Goal: Obtain resource: Download file/media

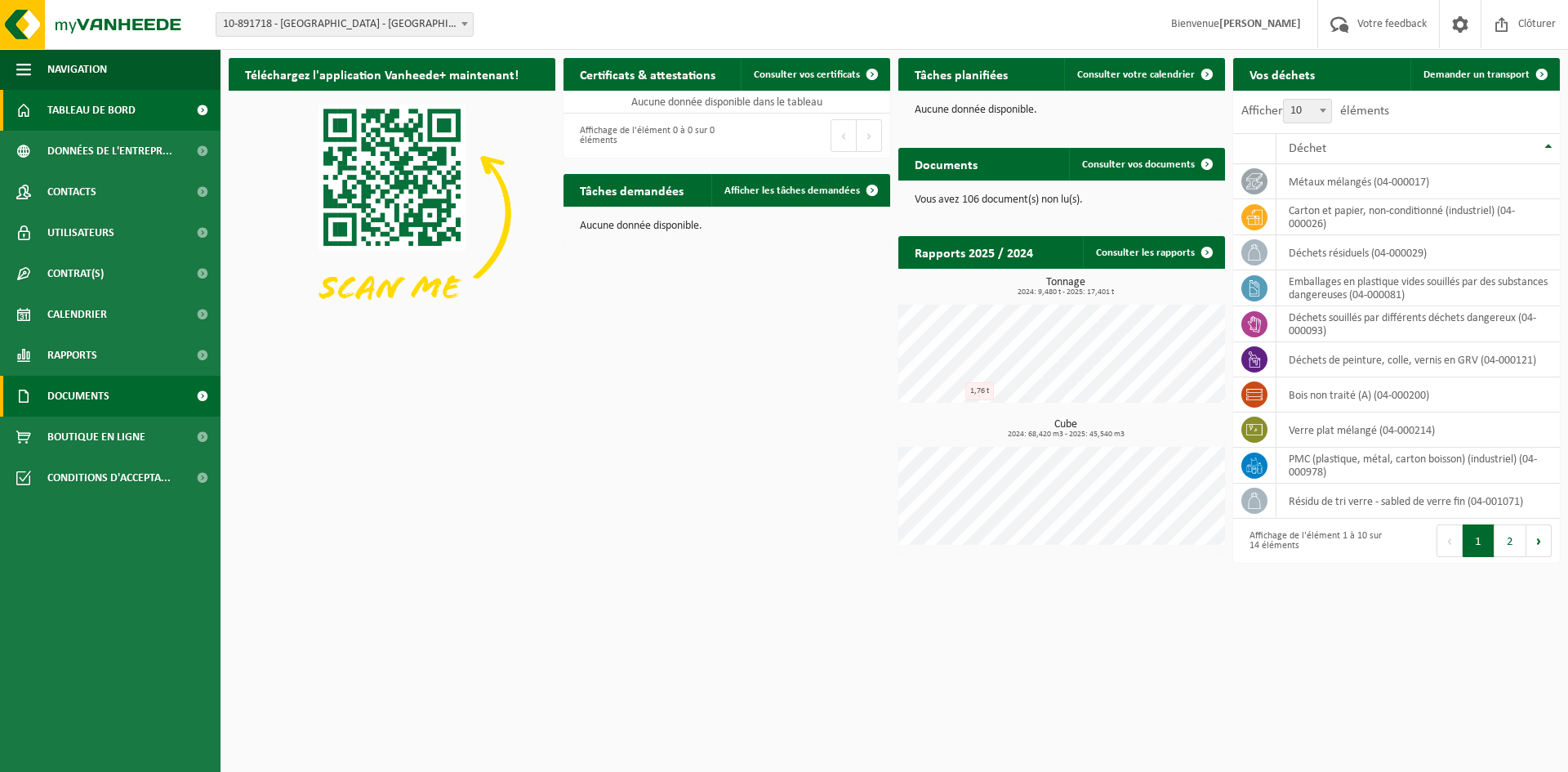
click at [89, 393] on span "Documents" at bounding box center [78, 396] width 62 height 40
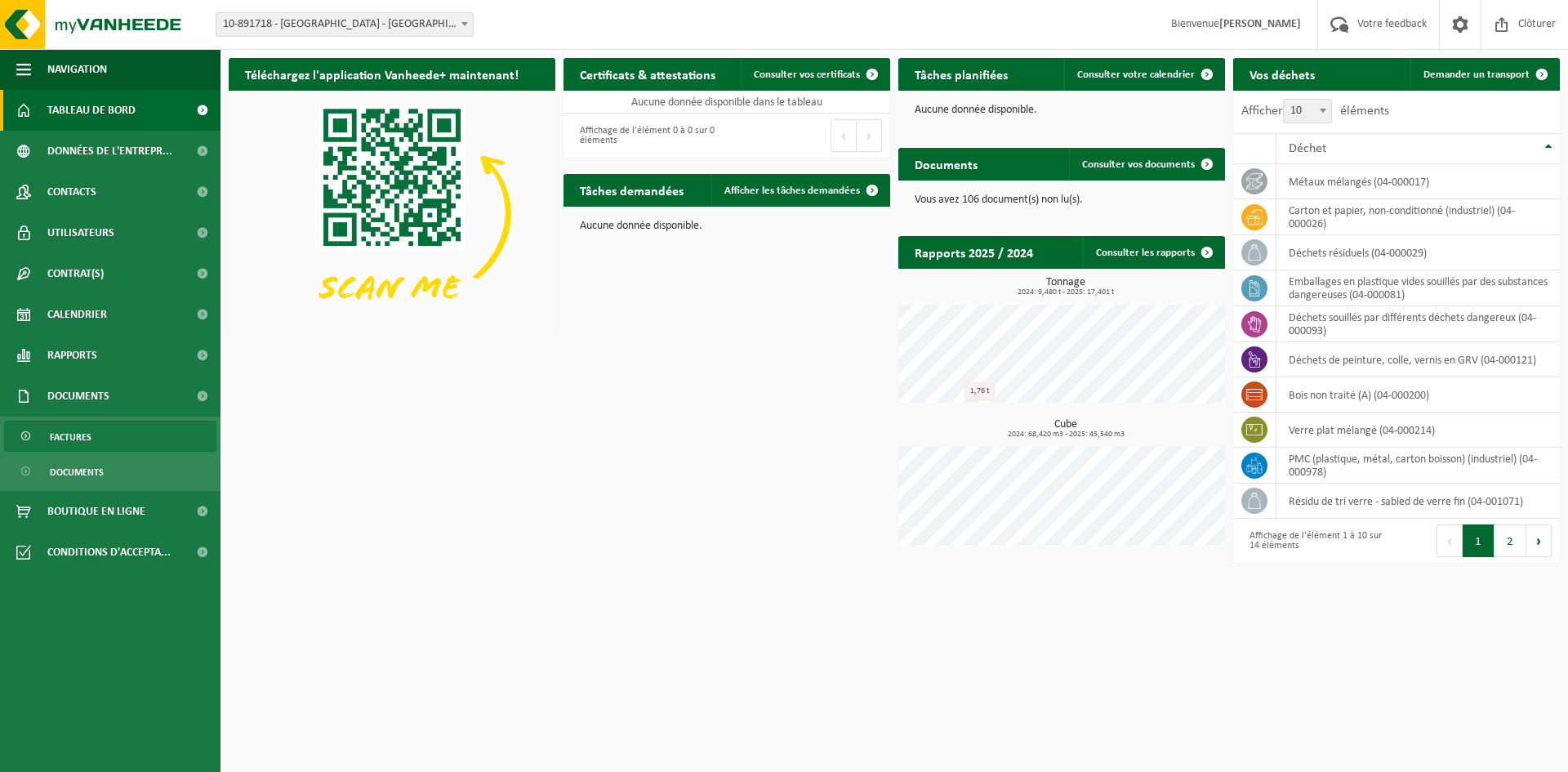
click at [77, 432] on span "Factures" at bounding box center [71, 437] width 41 height 31
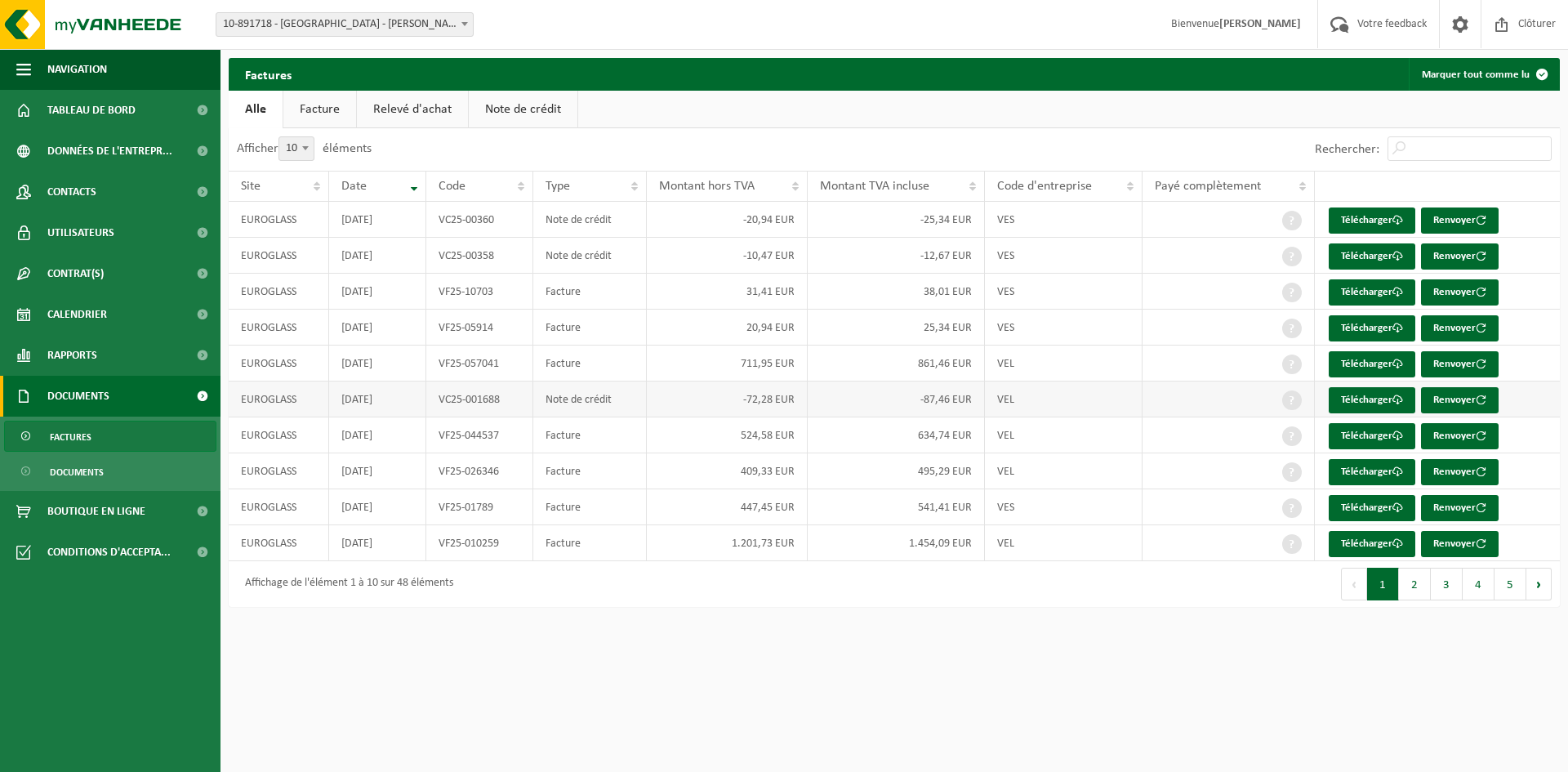
click at [476, 405] on td "VC25-001688" at bounding box center [480, 399] width 108 height 36
click at [476, 404] on td "VC25-001688" at bounding box center [480, 399] width 108 height 36
click at [1353, 398] on link "Télécharger" at bounding box center [1372, 400] width 87 height 26
click at [71, 474] on span "Documents" at bounding box center [77, 472] width 54 height 31
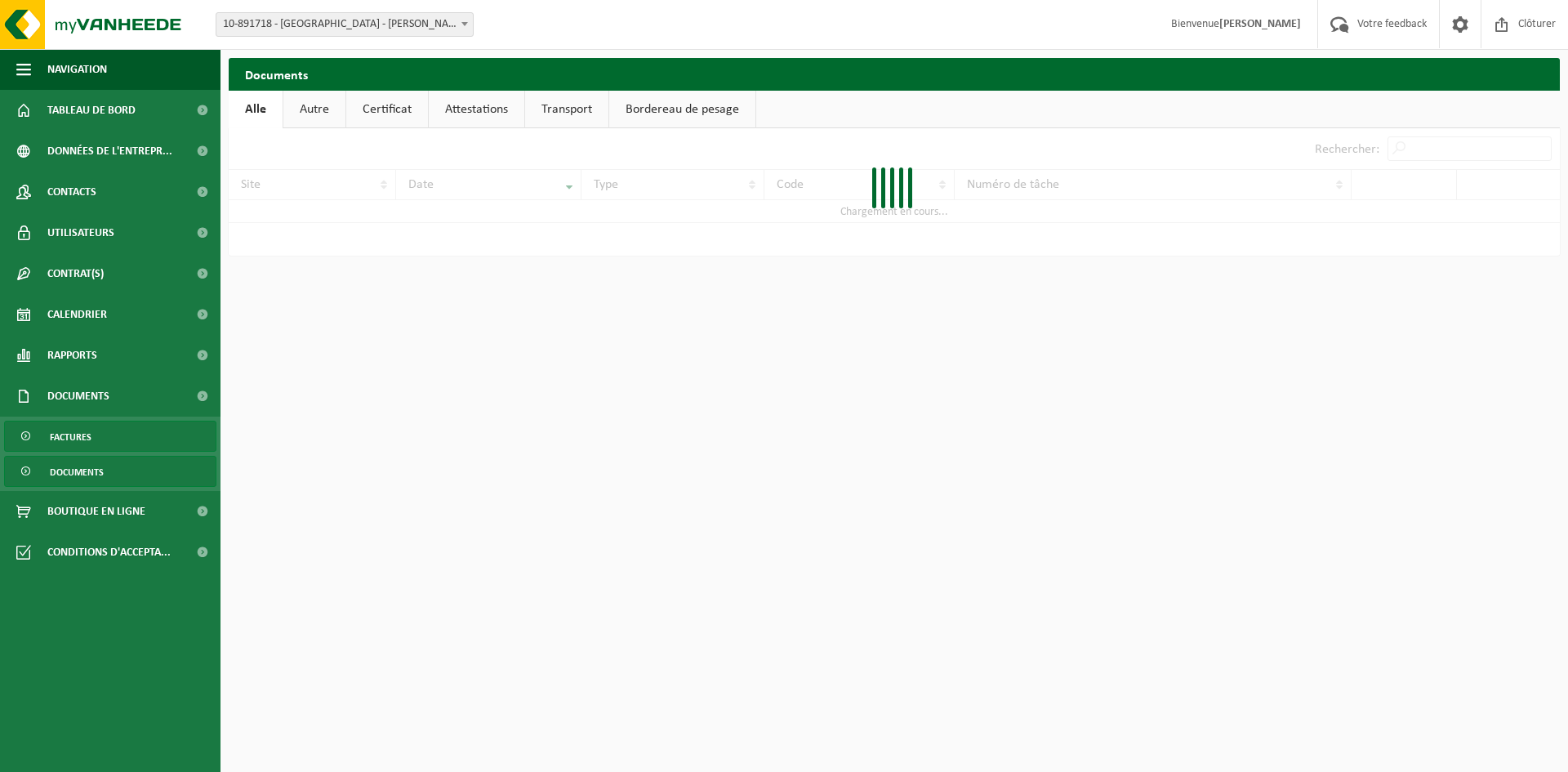
click at [68, 435] on span "Factures" at bounding box center [71, 437] width 41 height 31
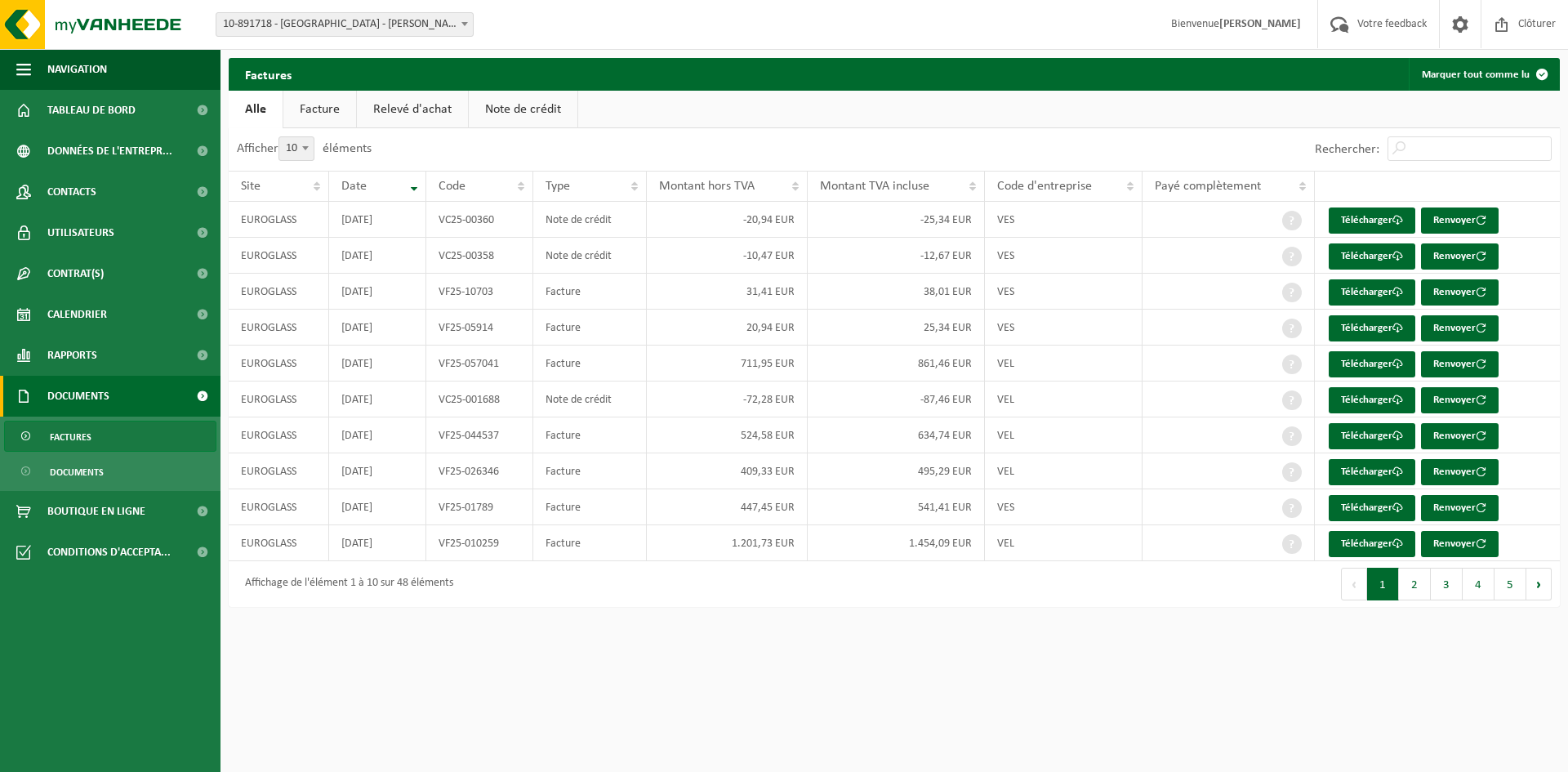
click at [385, 109] on link "Relevé d'achat" at bounding box center [412, 109] width 111 height 38
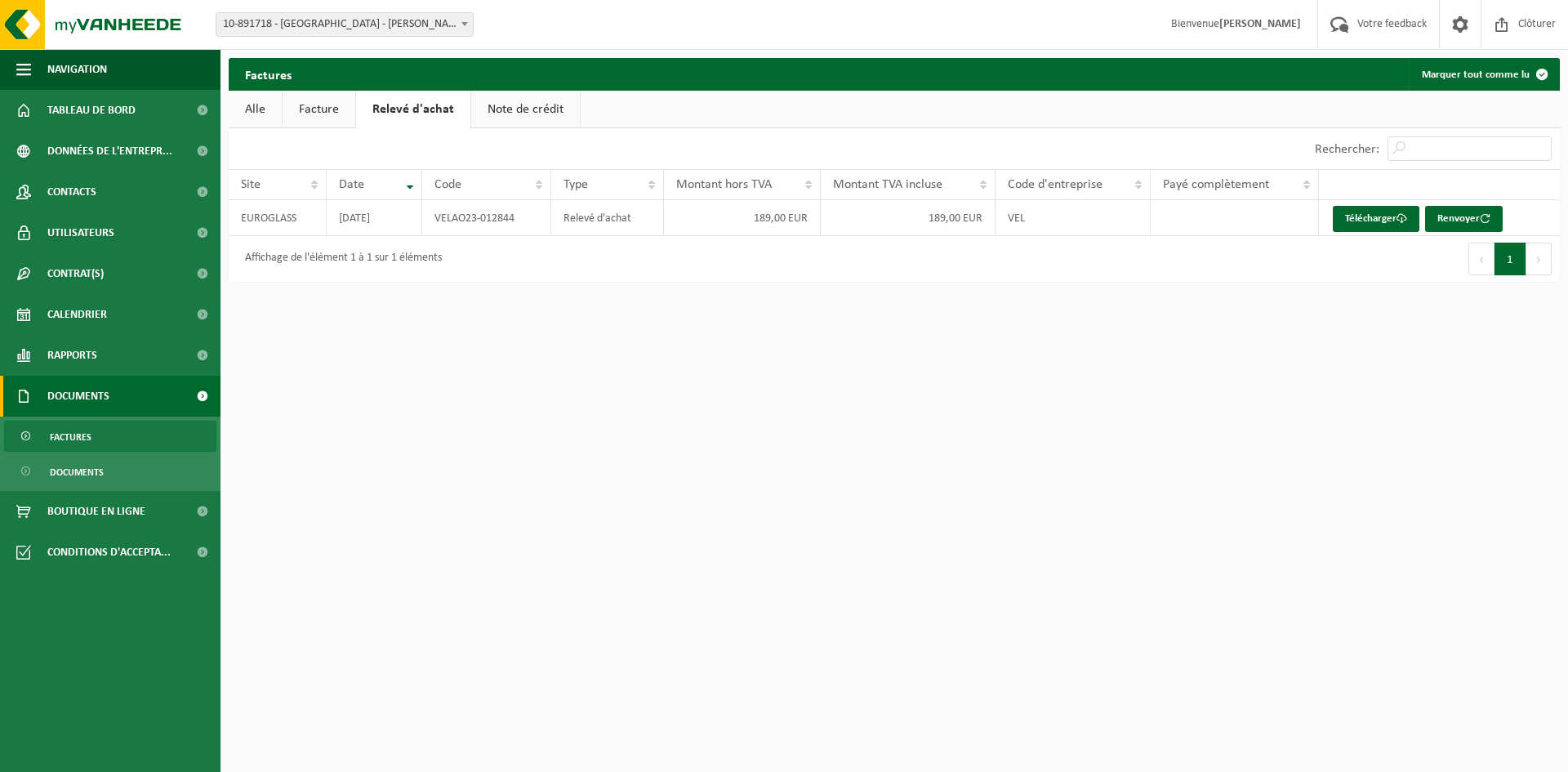
click at [304, 113] on link "Facture" at bounding box center [319, 109] width 73 height 38
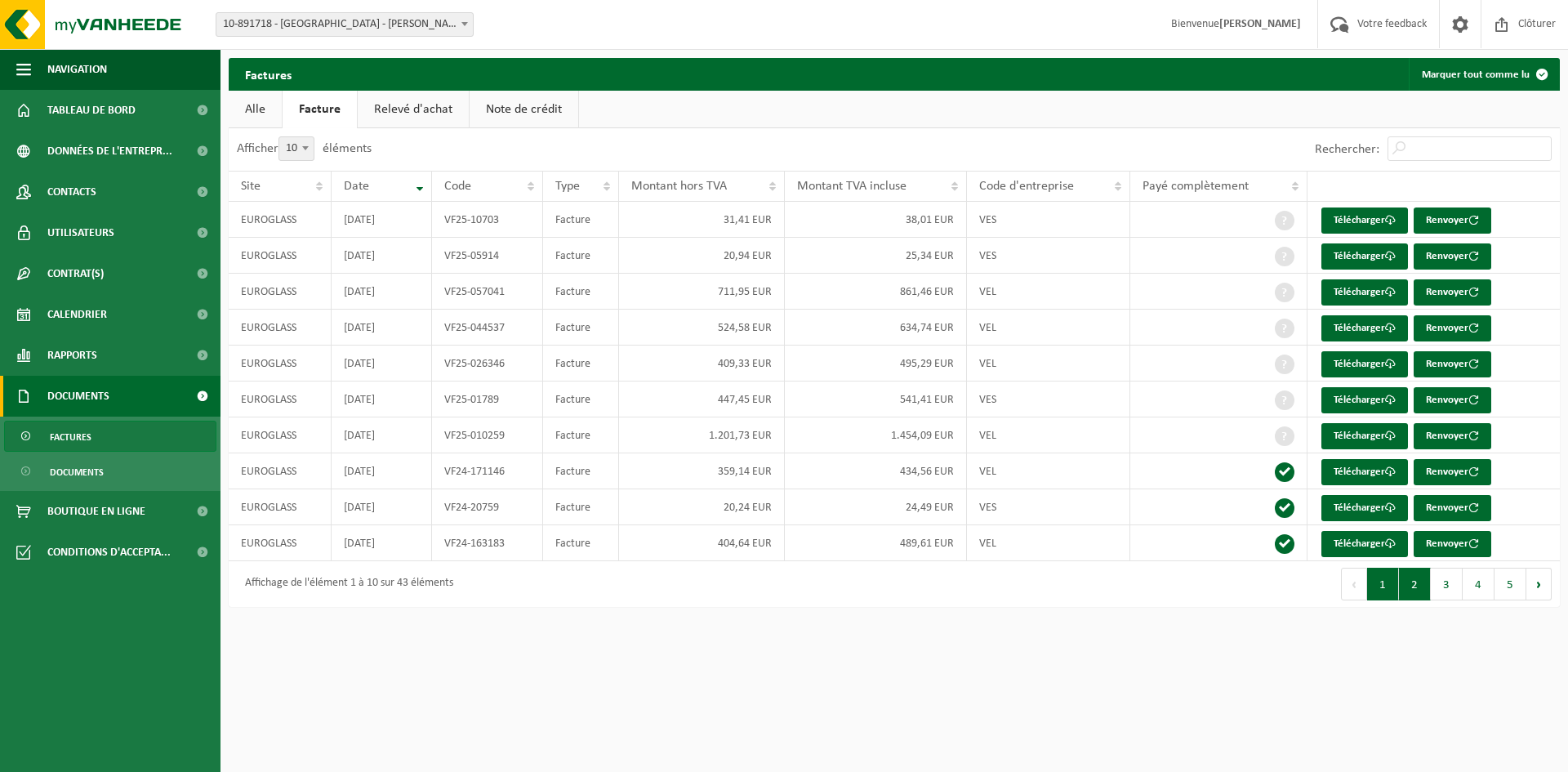
click at [1422, 584] on button "2" at bounding box center [1414, 584] width 32 height 33
click at [1377, 586] on button "1" at bounding box center [1382, 584] width 32 height 33
click at [1350, 583] on button "Précédent" at bounding box center [1354, 584] width 26 height 33
click at [404, 113] on link "Relevé d'achat" at bounding box center [413, 109] width 111 height 38
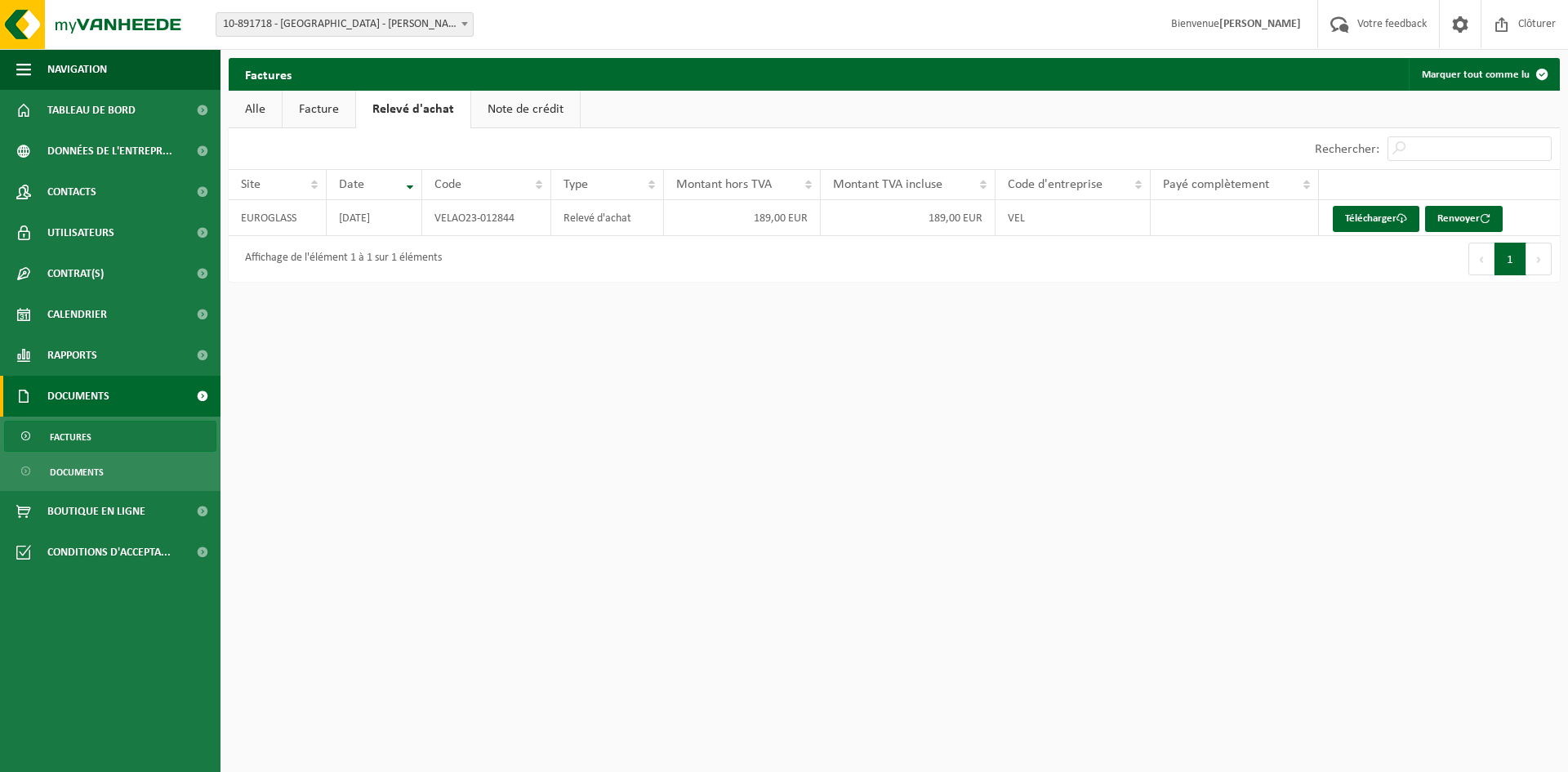
click at [507, 112] on link "Note de crédit" at bounding box center [526, 109] width 108 height 38
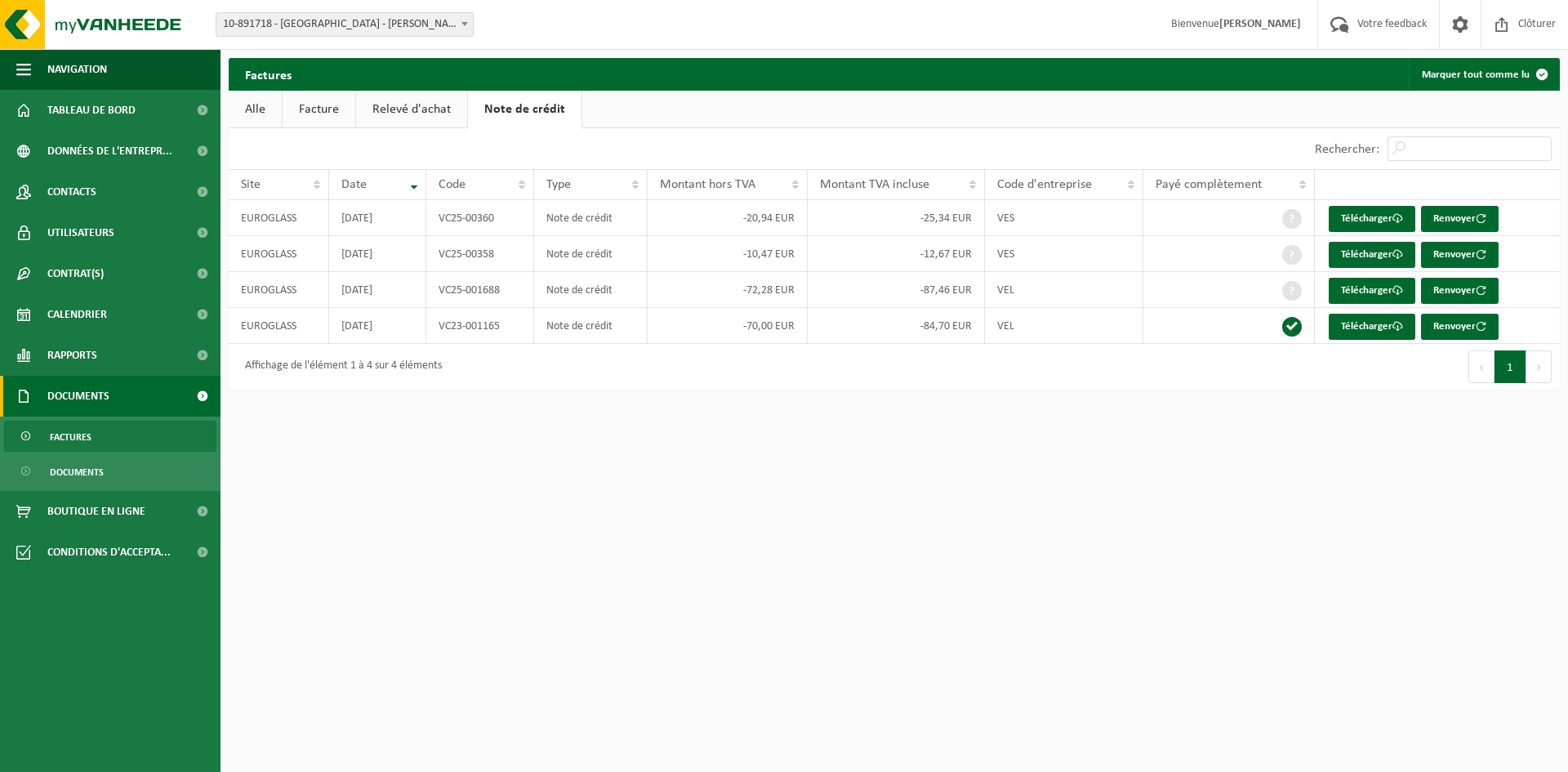
click at [399, 112] on link "Relevé d'achat" at bounding box center [411, 109] width 111 height 38
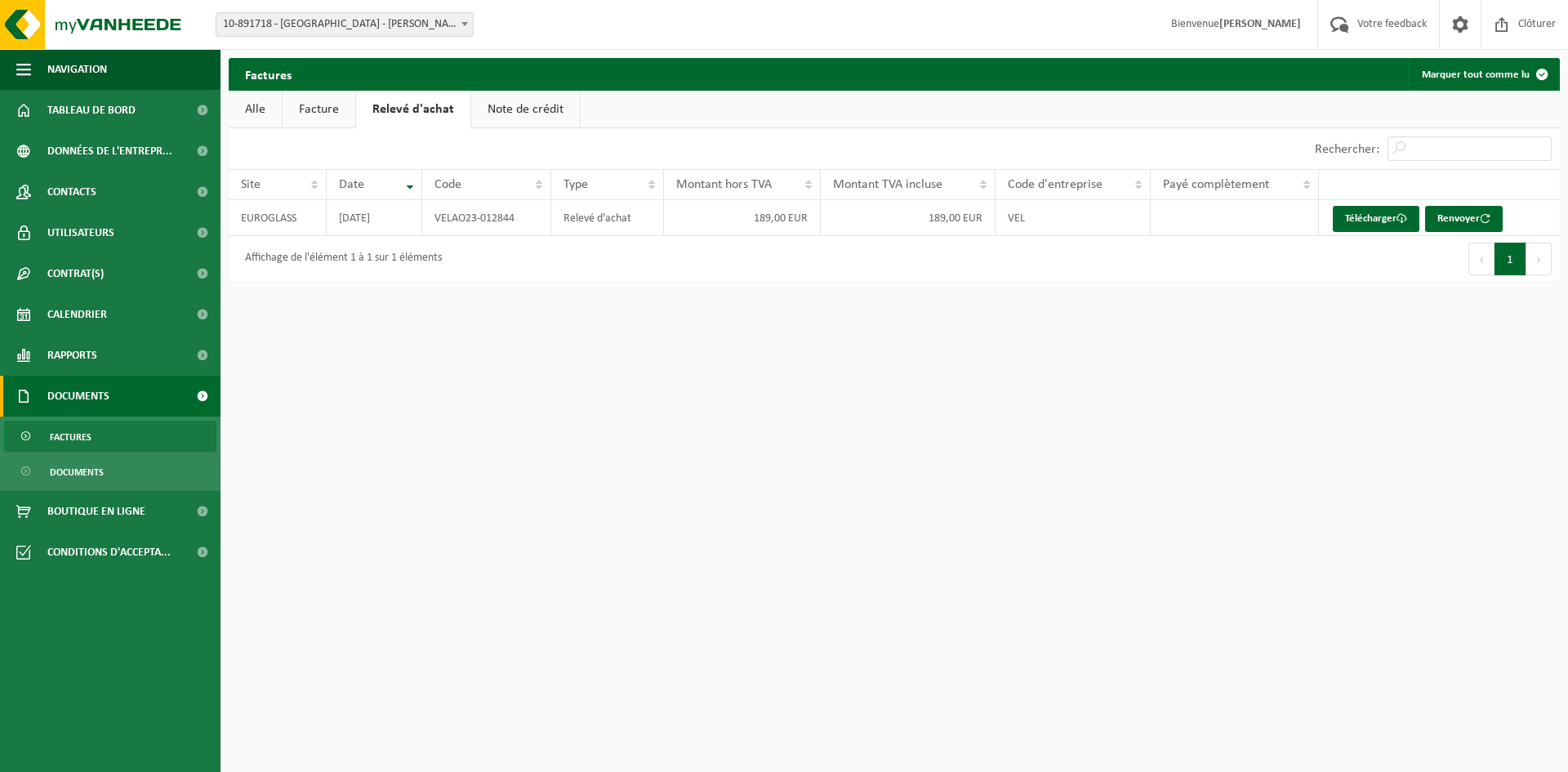
click at [326, 111] on link "Facture" at bounding box center [319, 109] width 73 height 38
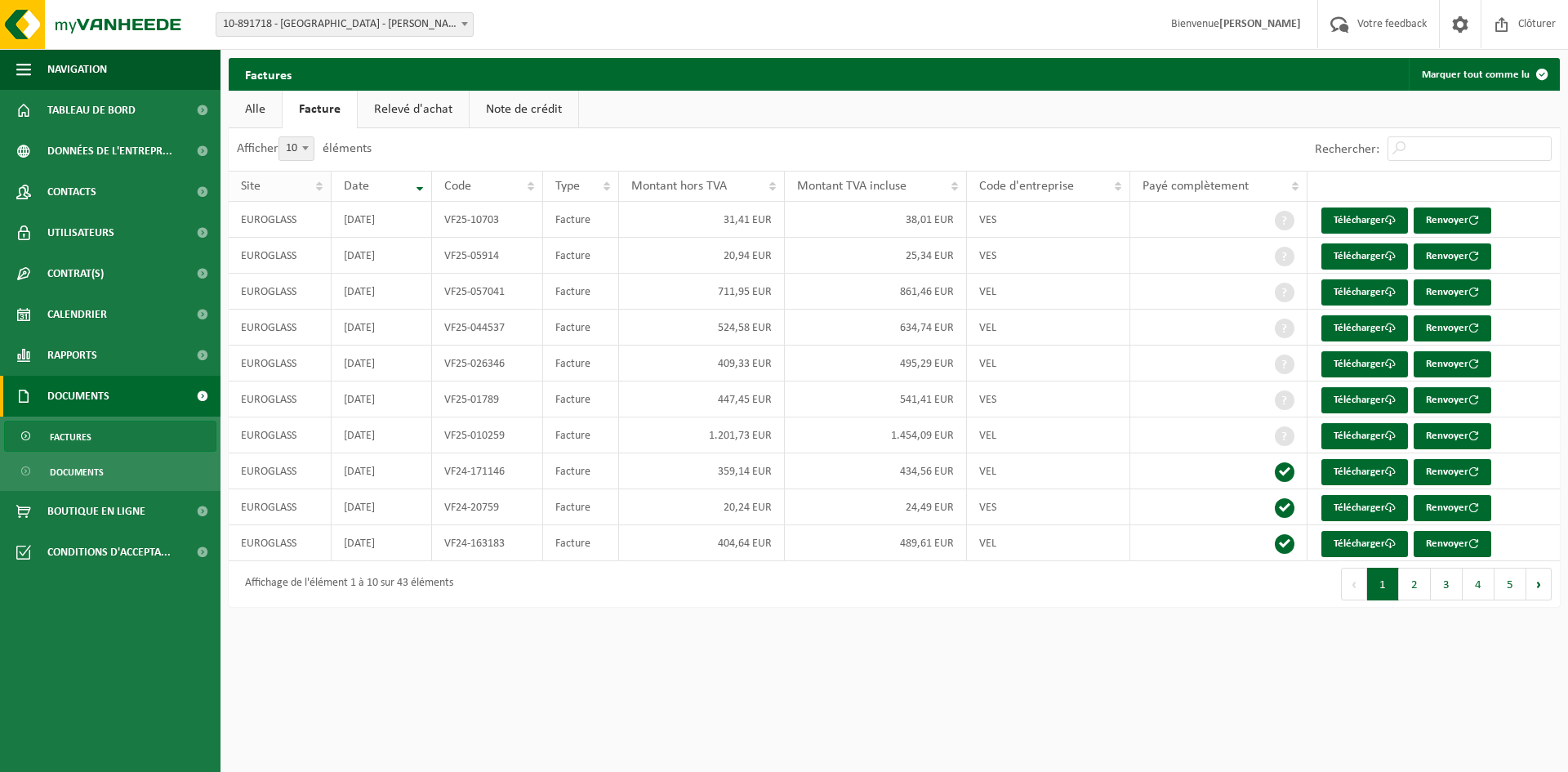
click at [318, 183] on th "Site" at bounding box center [280, 186] width 103 height 31
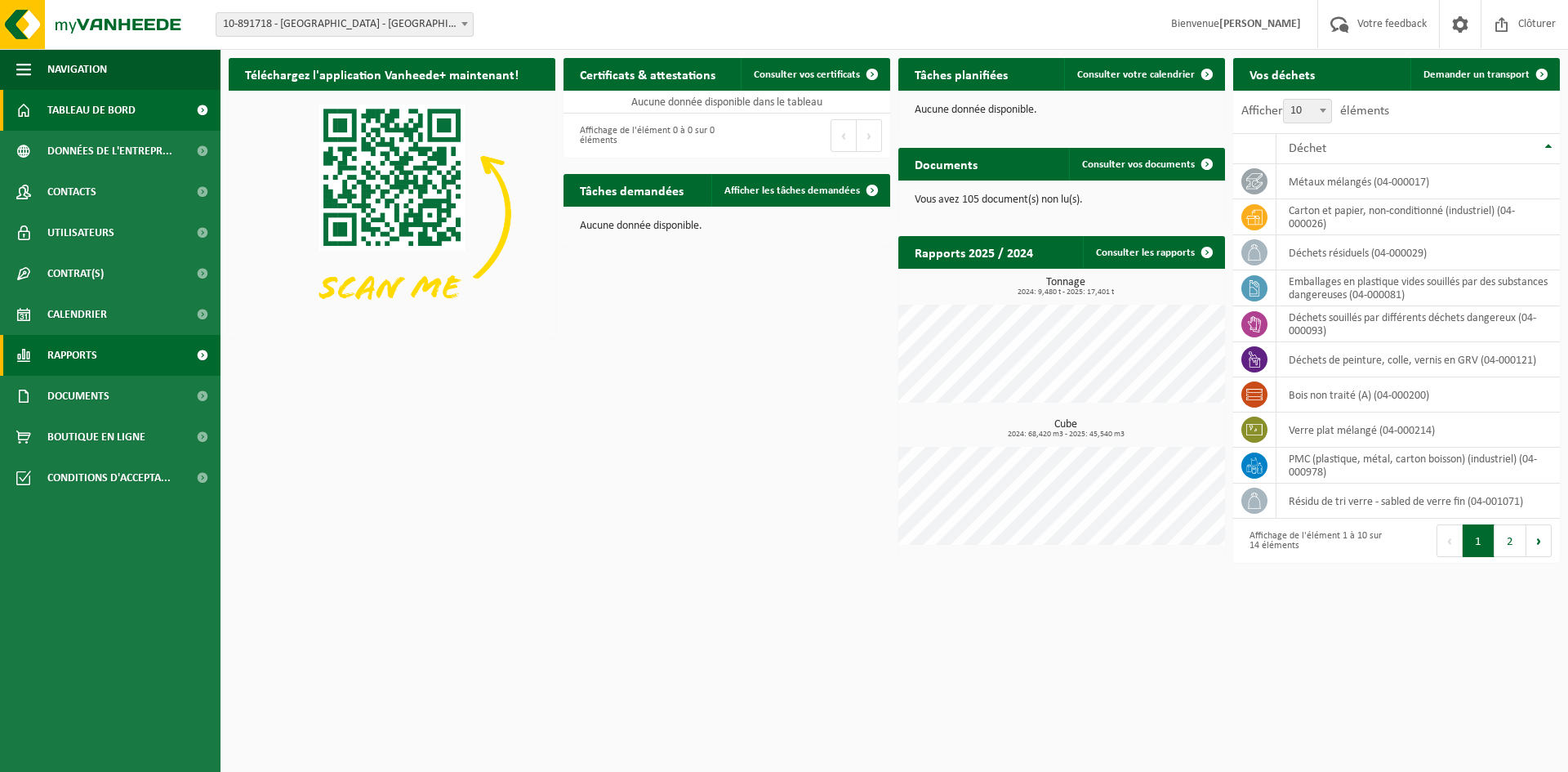
click at [71, 352] on span "Rapports" at bounding box center [72, 355] width 50 height 40
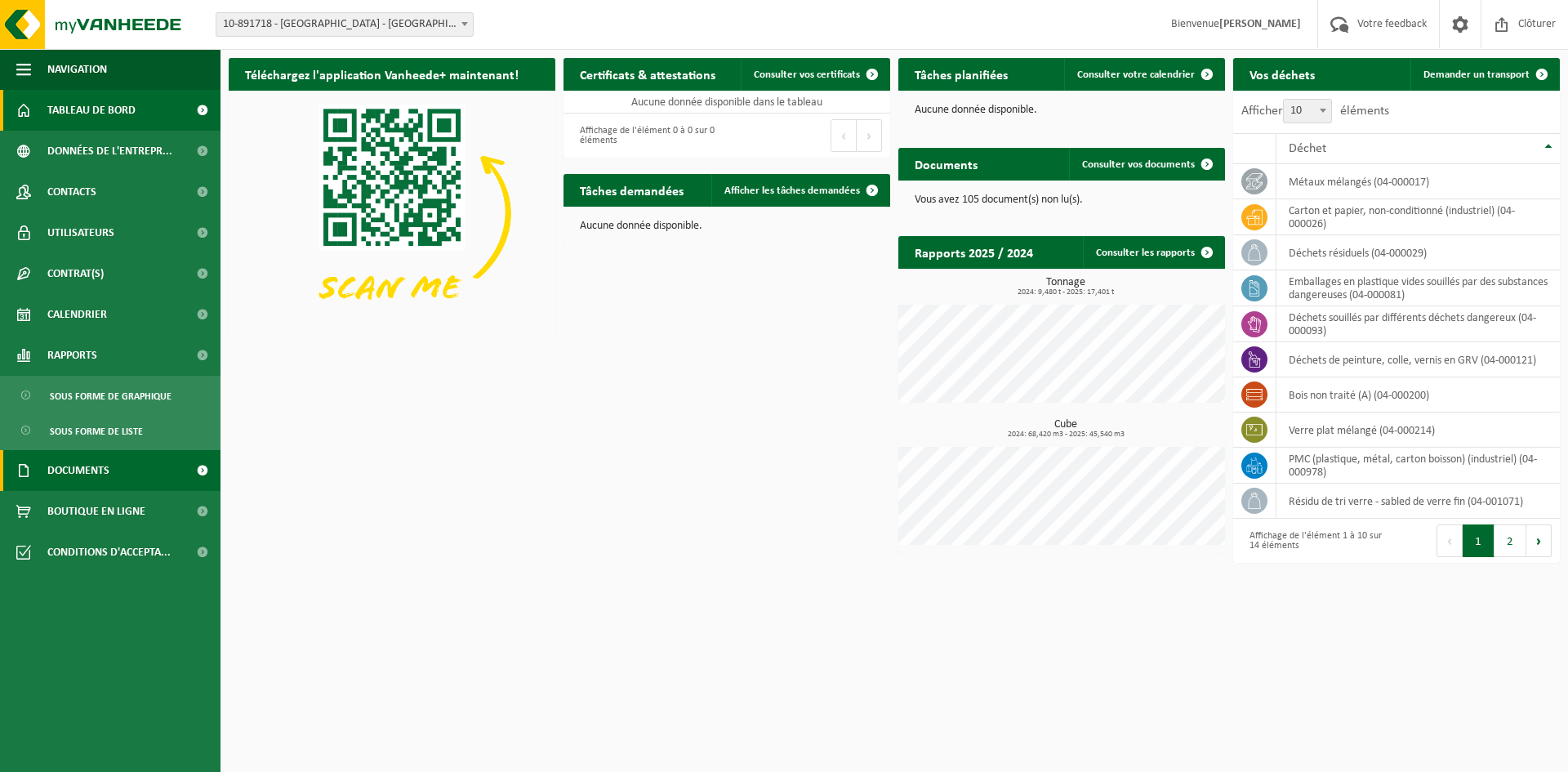
click at [77, 468] on span "Documents" at bounding box center [78, 470] width 62 height 40
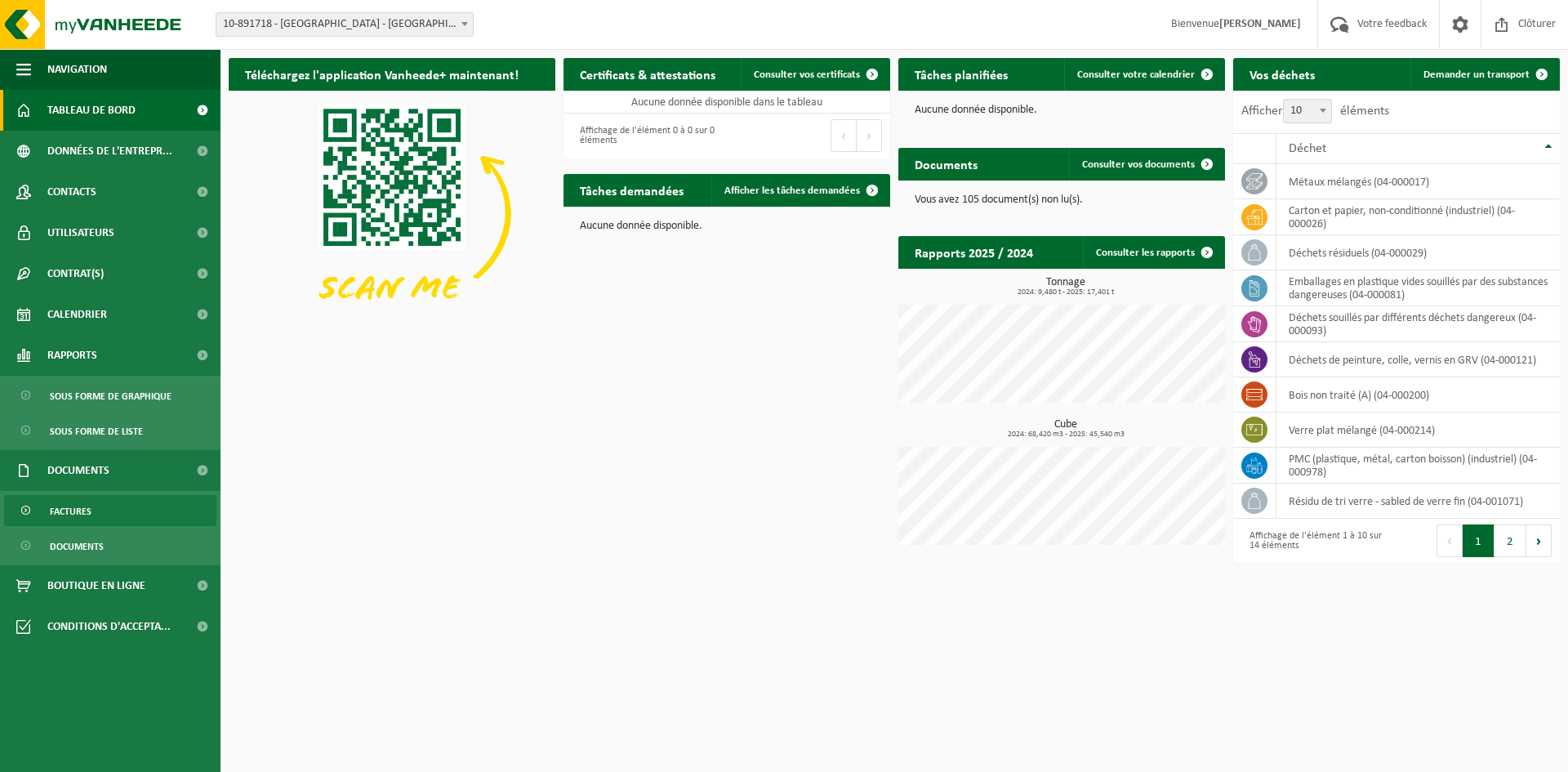
click at [74, 509] on span "Factures" at bounding box center [71, 511] width 41 height 31
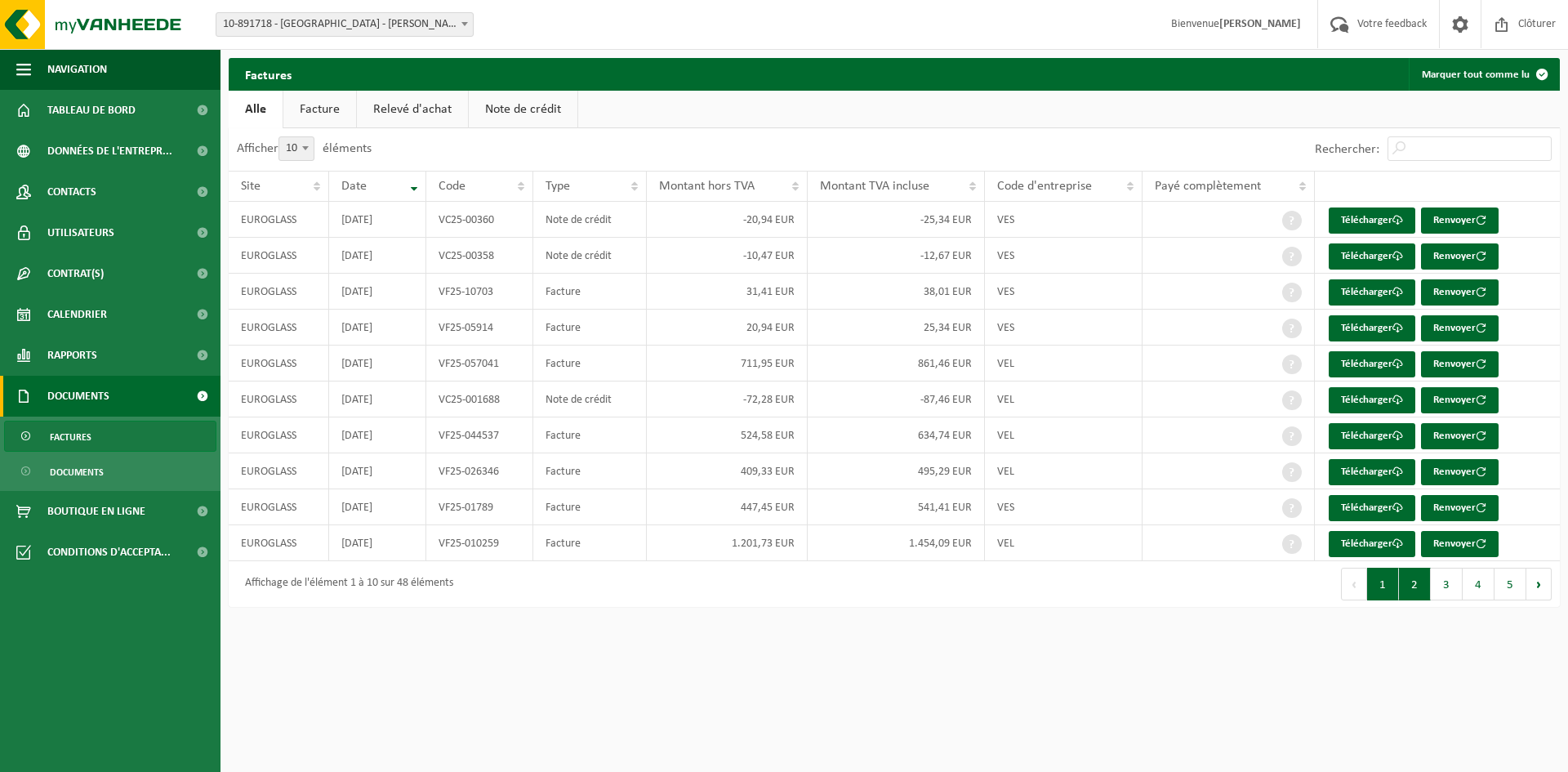
click at [1417, 589] on button "2" at bounding box center [1414, 584] width 32 height 33
click at [1391, 589] on button "1" at bounding box center [1382, 584] width 32 height 33
